Goal: Task Accomplishment & Management: Manage account settings

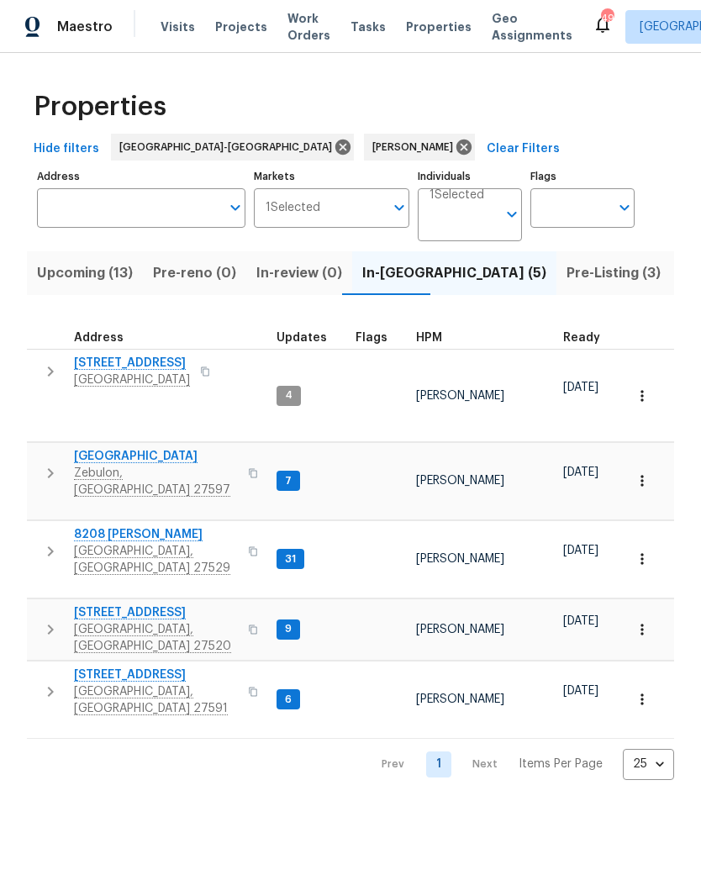
click at [94, 276] on span "Upcoming (13)" at bounding box center [85, 273] width 96 height 24
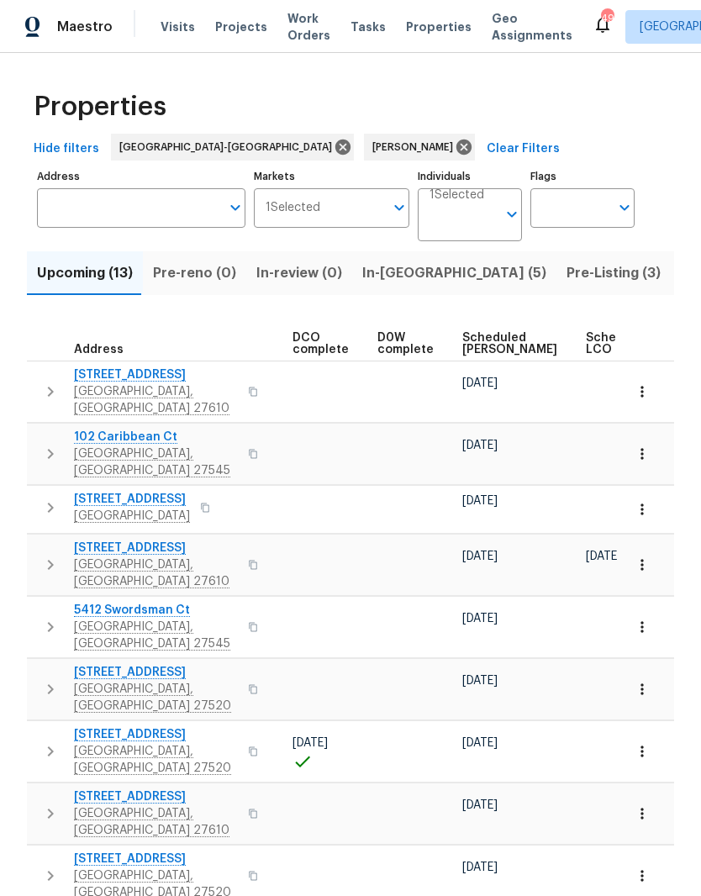
scroll to position [0, 358]
click at [480, 339] on span "Scheduled [PERSON_NAME]" at bounding box center [508, 344] width 95 height 24
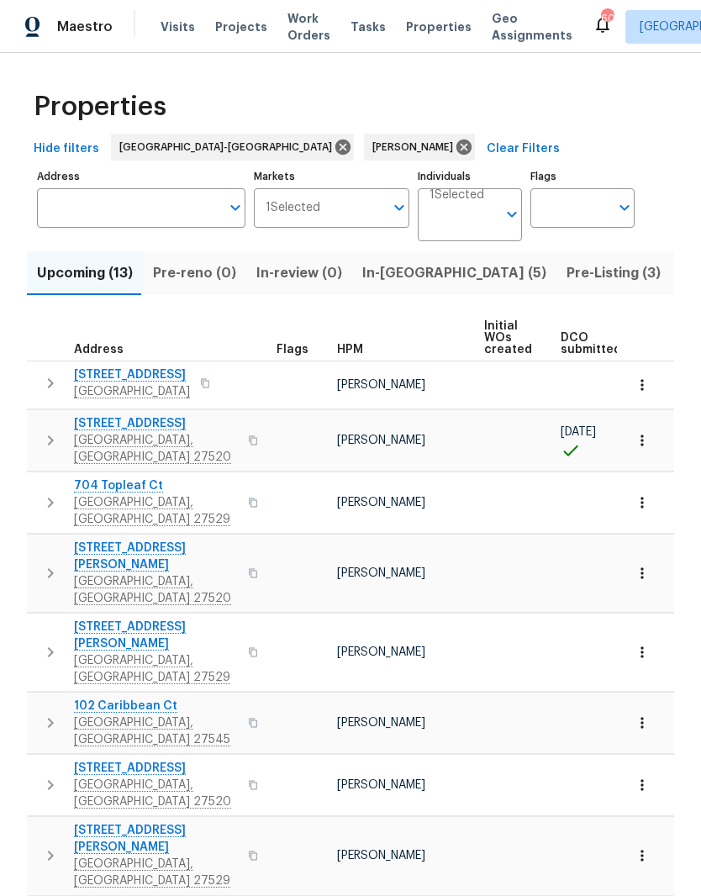
click at [119, 431] on span "[STREET_ADDRESS]" at bounding box center [156, 423] width 164 height 17
click at [643, 436] on icon "button" at bounding box center [642, 440] width 17 height 17
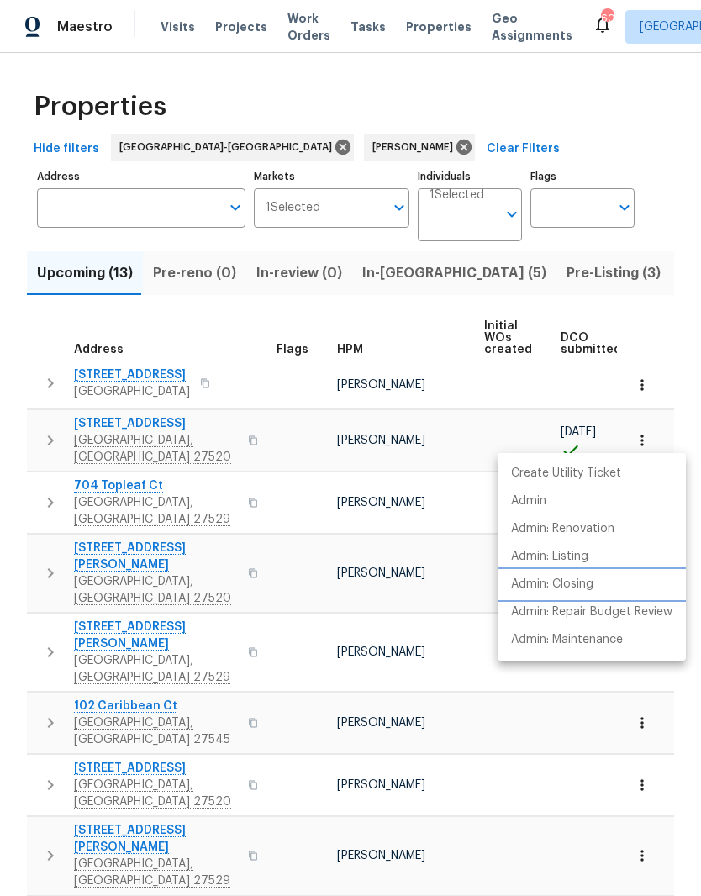
click at [626, 594] on li "Admin: Closing" at bounding box center [591, 585] width 188 height 28
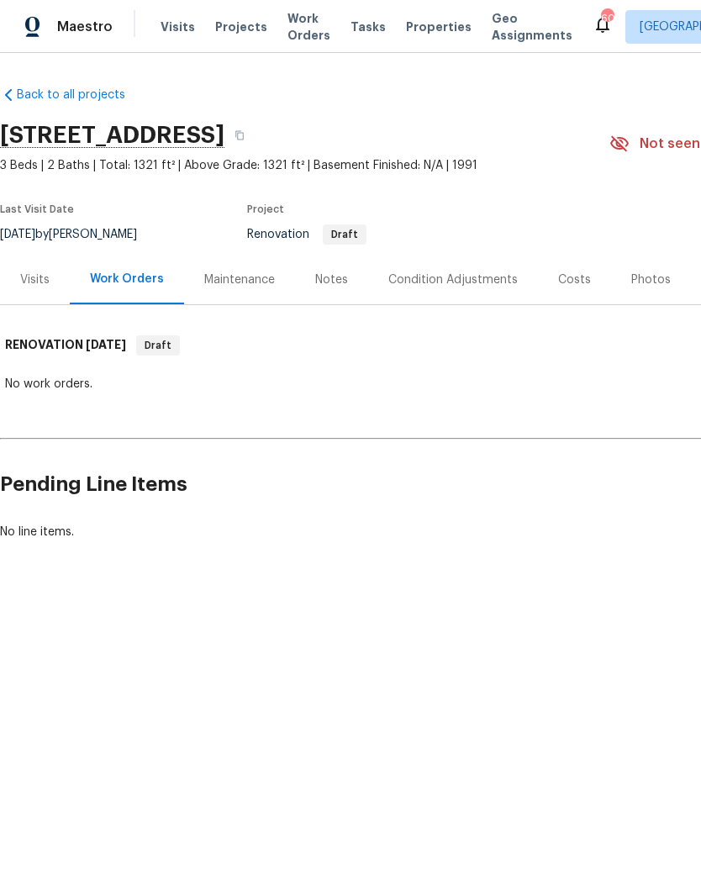
click at [315, 300] on div "Notes" at bounding box center [331, 280] width 73 height 50
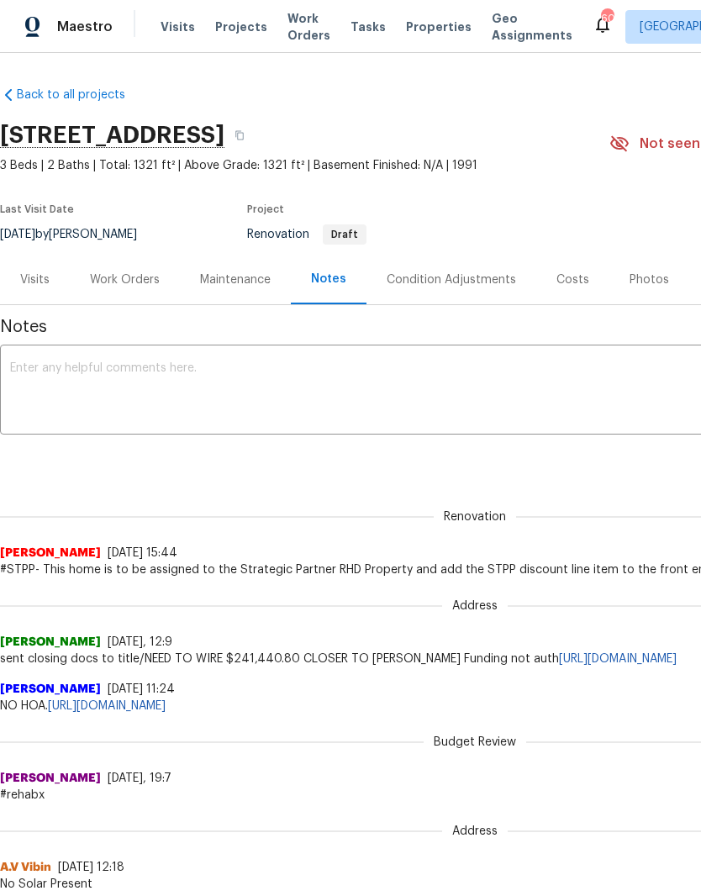
click at [583, 289] on div "Costs" at bounding box center [572, 280] width 73 height 50
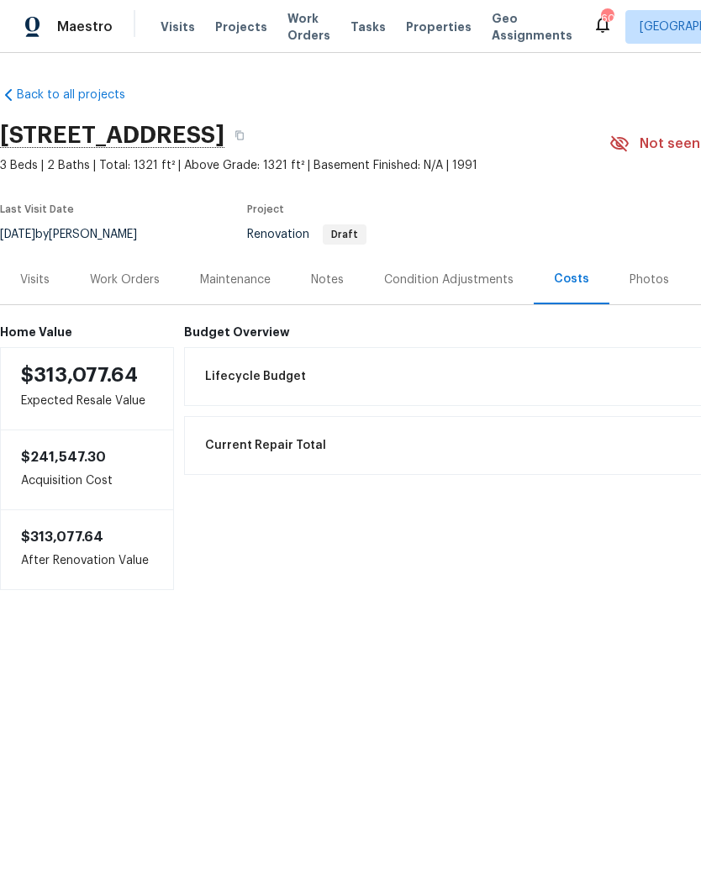
click at [460, 287] on div "Condition Adjustments" at bounding box center [448, 279] width 129 height 17
